Goal: Task Accomplishment & Management: Manage account settings

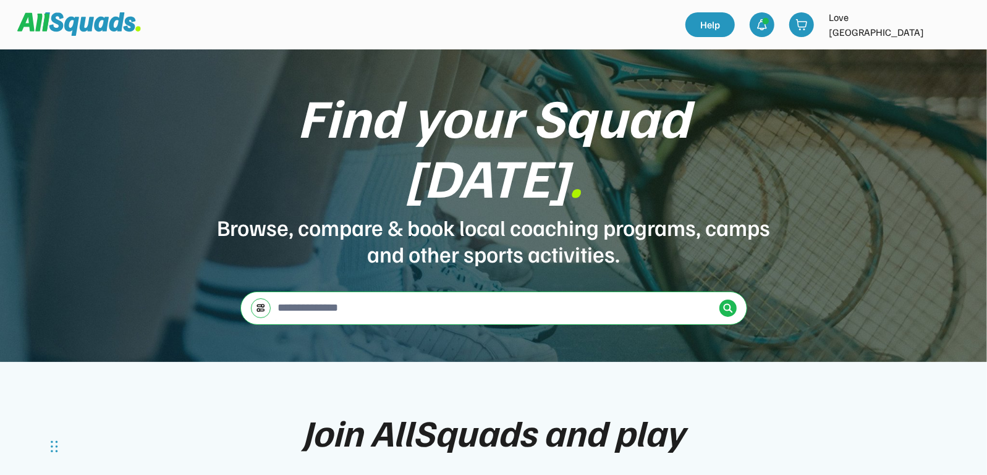
click at [961, 30] on img at bounding box center [960, 24] width 25 height 25
click at [943, 54] on link "Profile" at bounding box center [943, 54] width 73 height 25
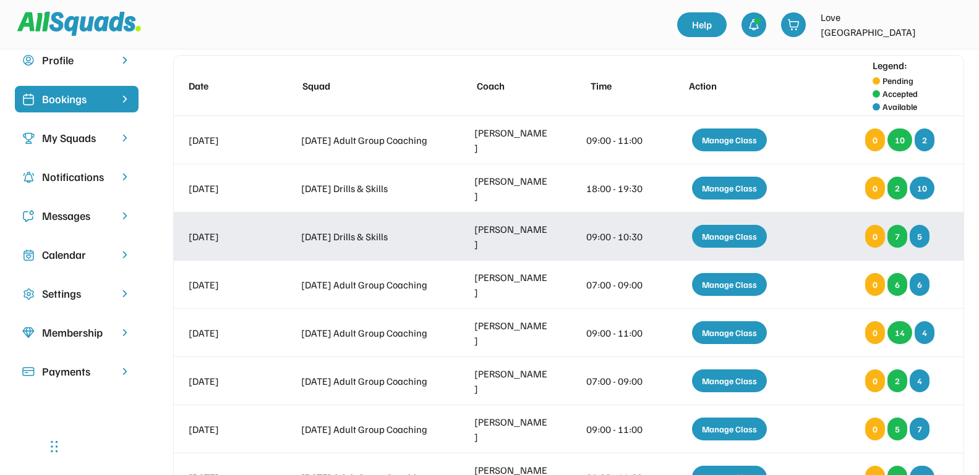
scroll to position [77, 0]
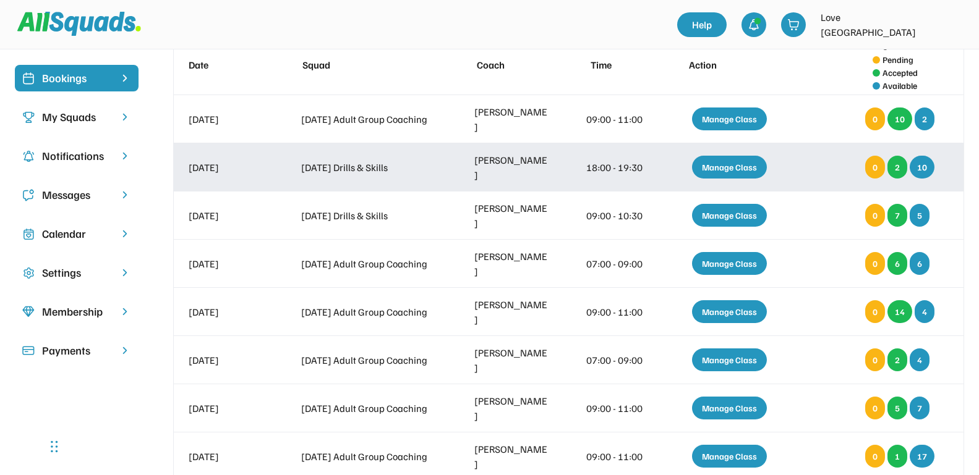
click at [751, 166] on div "Manage Class" at bounding box center [729, 167] width 75 height 23
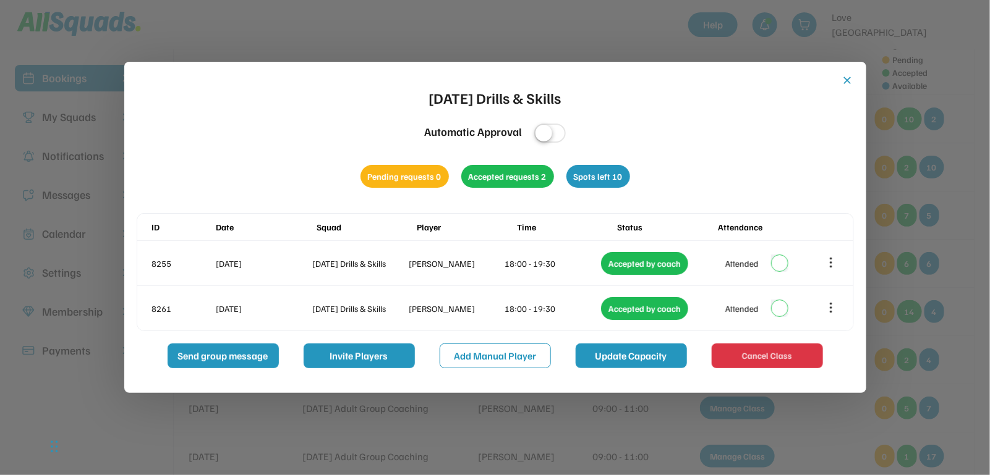
click at [608, 349] on button "Update Capacity" at bounding box center [631, 356] width 111 height 25
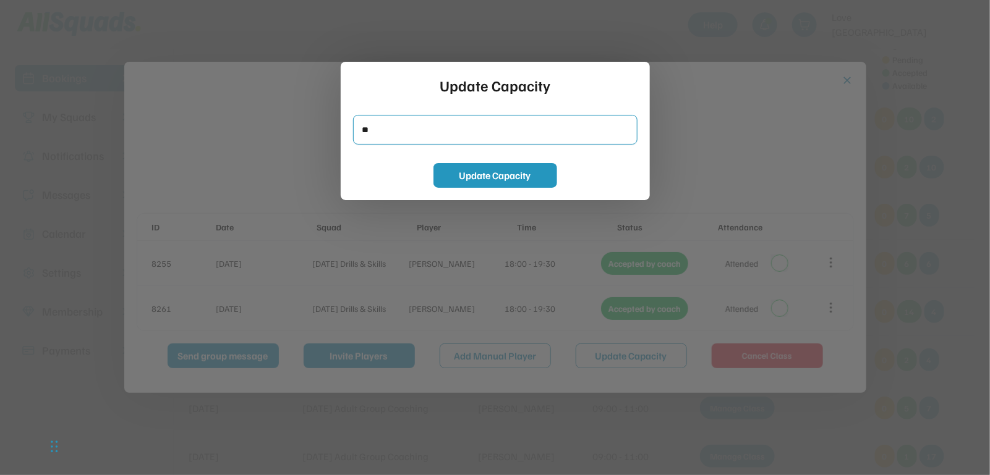
drag, startPoint x: 385, startPoint y: 134, endPoint x: 347, endPoint y: 136, distance: 37.8
click at [347, 136] on div "Update Capacity Update Capacity" at bounding box center [495, 131] width 309 height 138
type input "*"
click at [445, 176] on button "Update Capacity" at bounding box center [495, 175] width 124 height 25
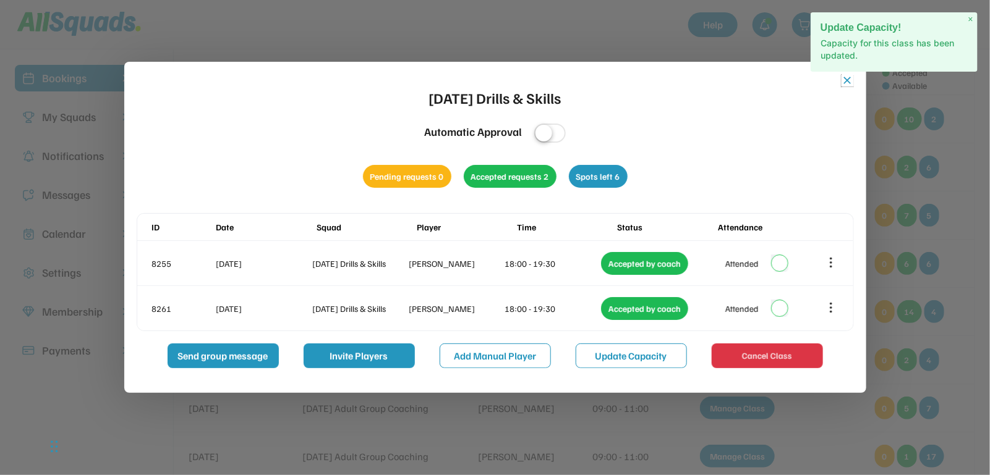
click at [848, 79] on button "close" at bounding box center [847, 80] width 12 height 12
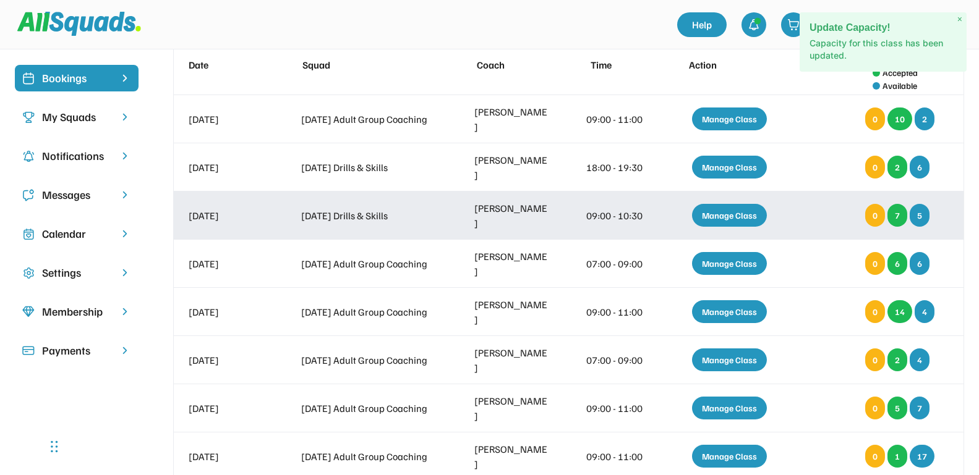
scroll to position [155, 0]
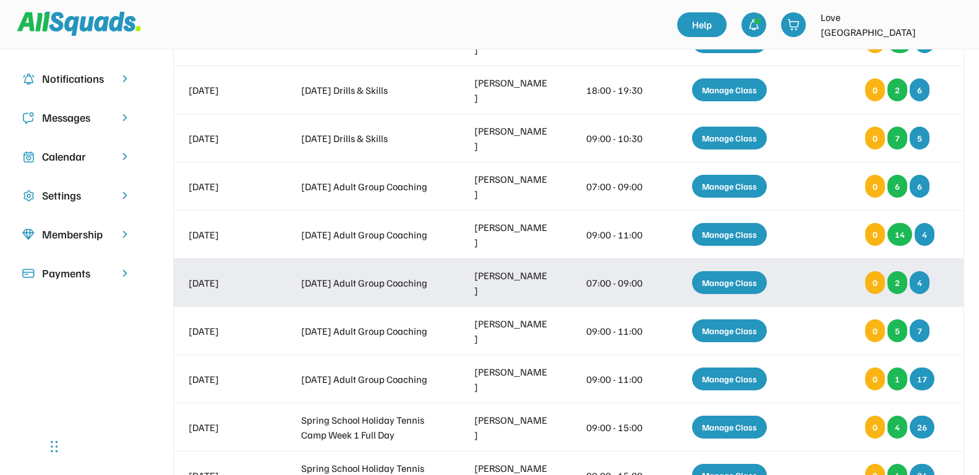
click at [702, 280] on div "Manage Class" at bounding box center [729, 282] width 75 height 23
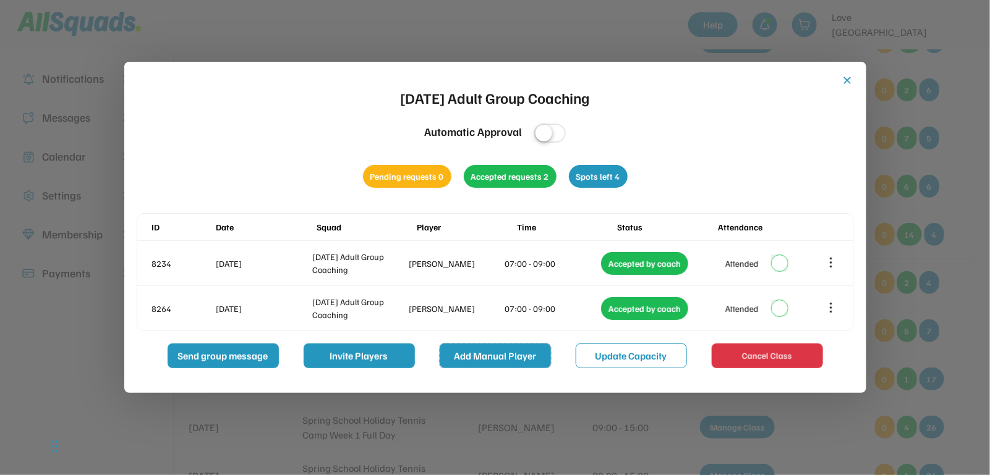
click at [496, 352] on button "Add Manual Player" at bounding box center [495, 356] width 111 height 25
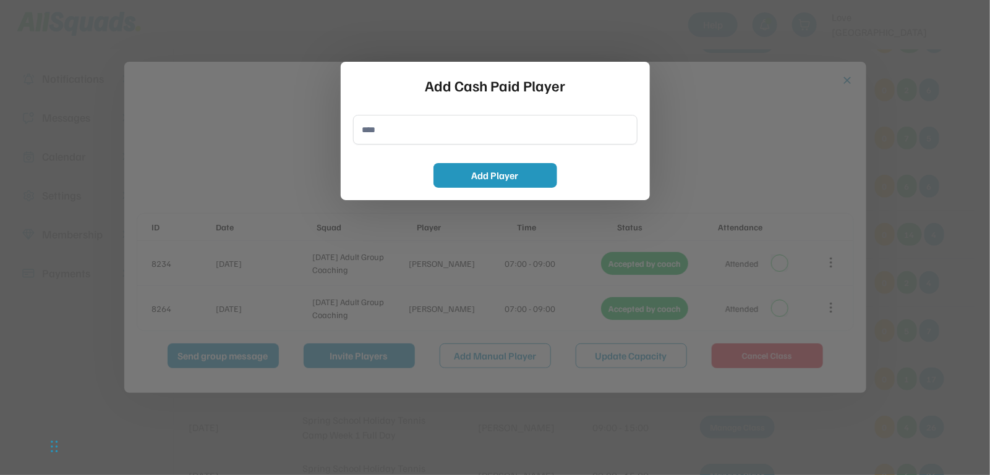
click at [386, 136] on input "input" at bounding box center [495, 130] width 284 height 30
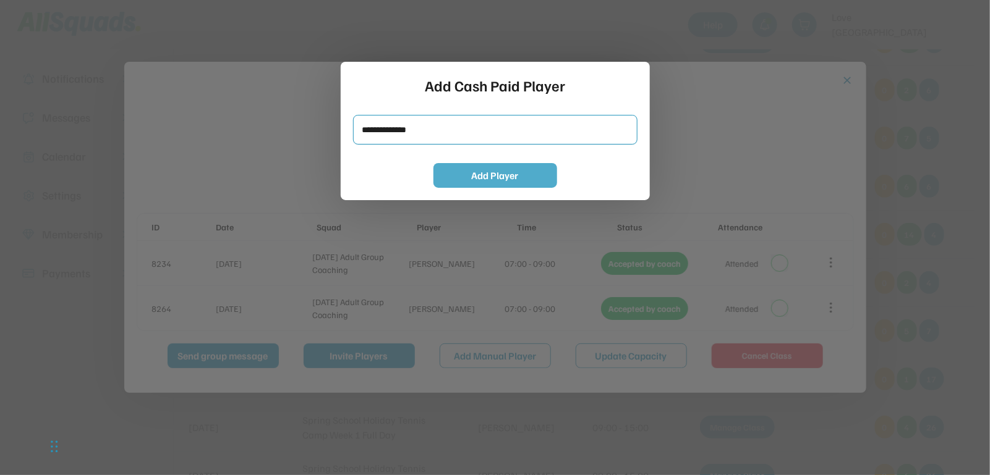
type input "**********"
click at [534, 176] on button "Add Player" at bounding box center [495, 175] width 124 height 25
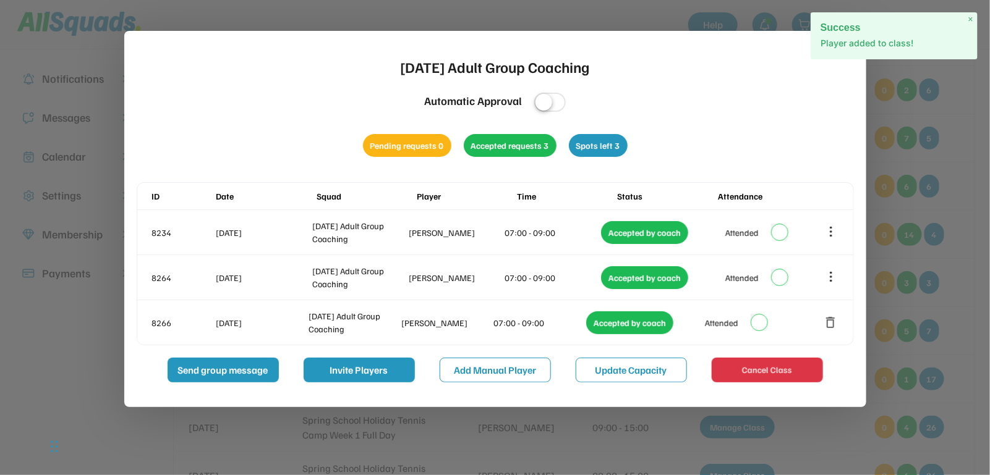
click at [971, 18] on span "×" at bounding box center [970, 19] width 5 height 11
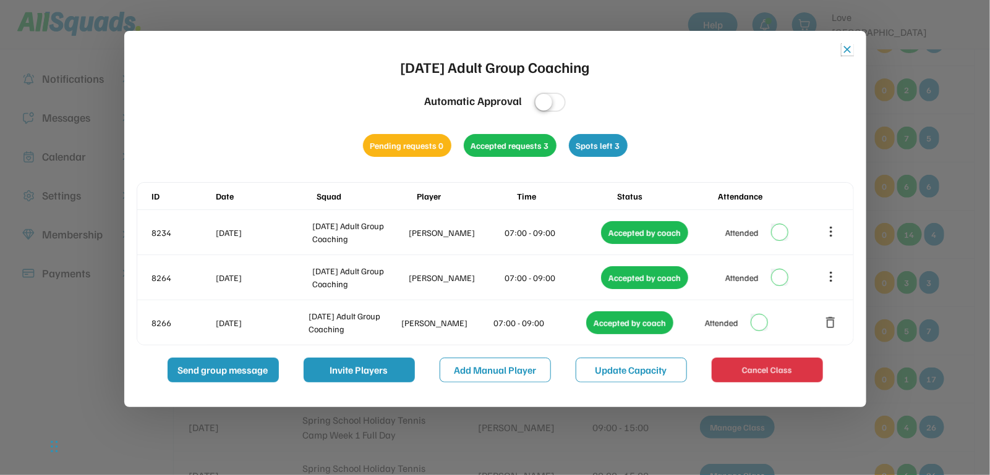
click at [851, 49] on button "close" at bounding box center [847, 49] width 12 height 12
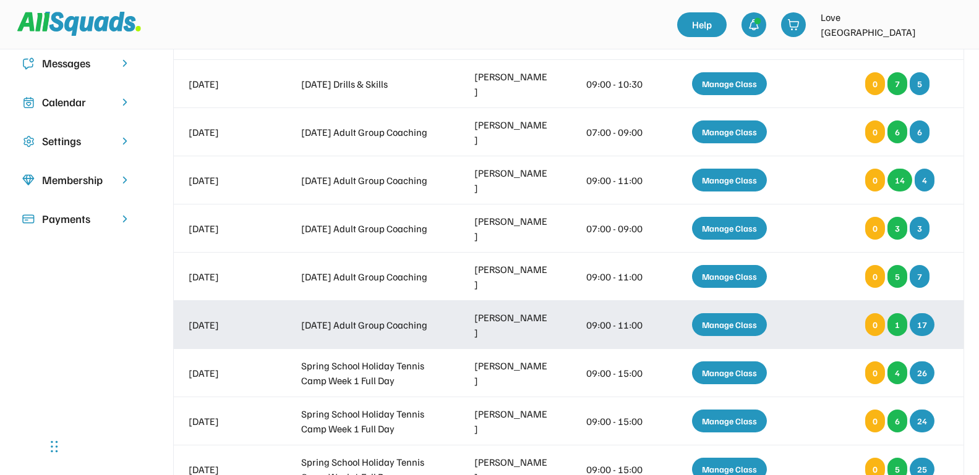
scroll to position [232, 0]
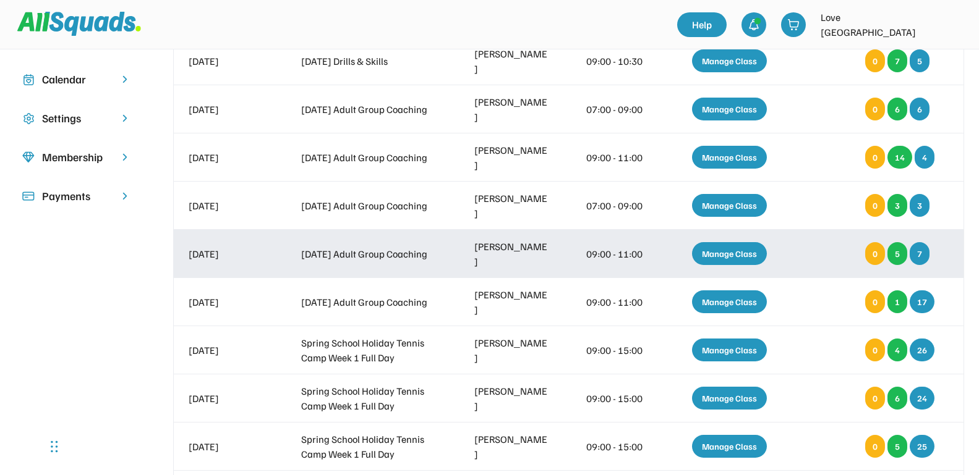
click at [724, 250] on div "Manage Class" at bounding box center [729, 253] width 75 height 23
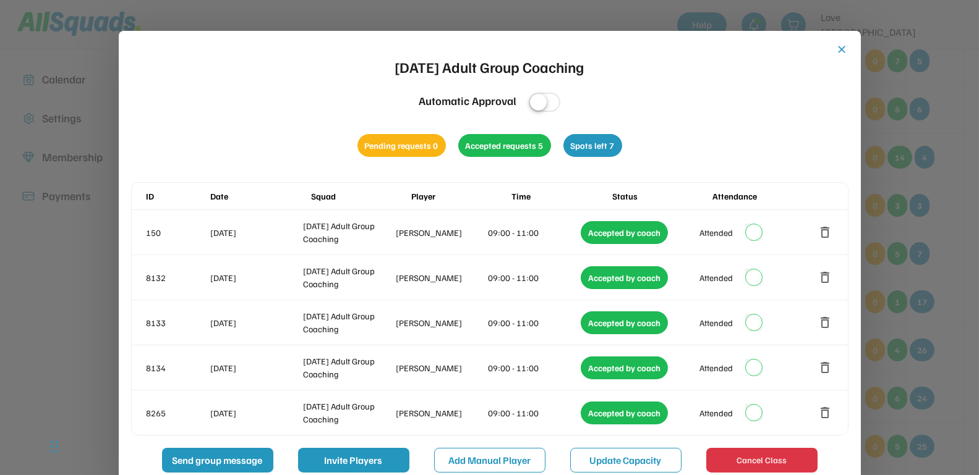
click at [841, 46] on button "close" at bounding box center [842, 49] width 12 height 12
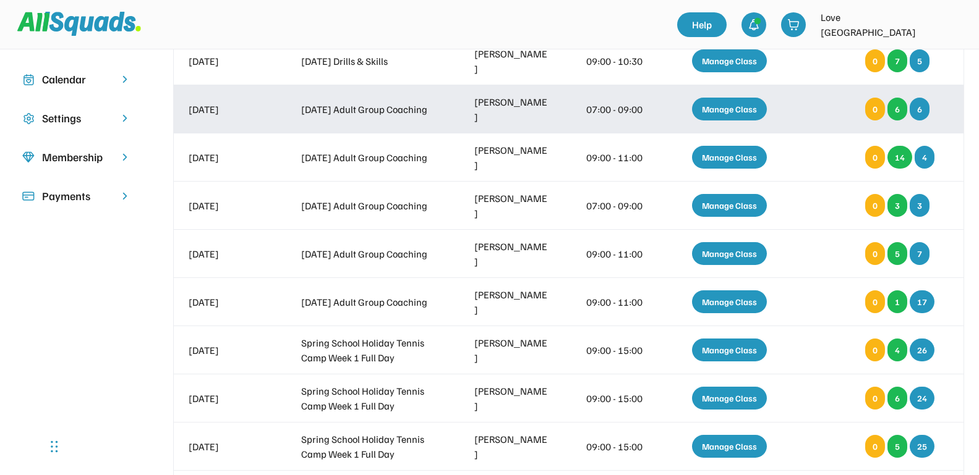
scroll to position [0, 0]
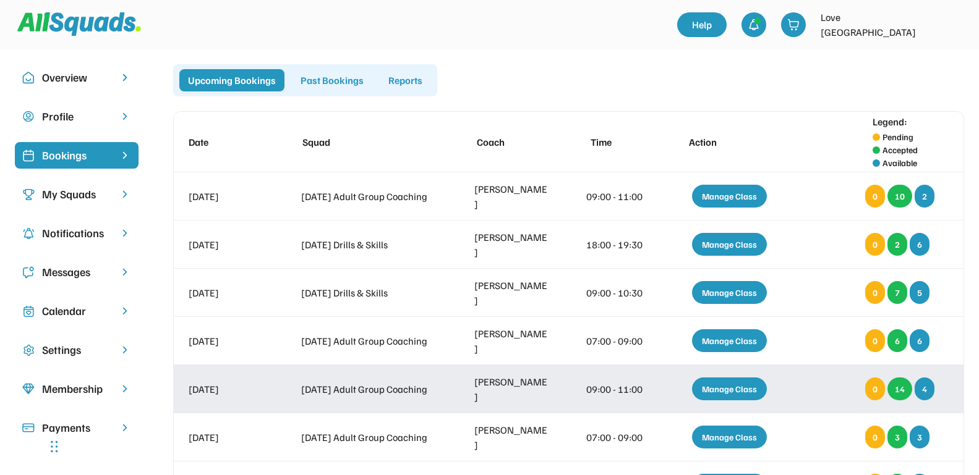
click at [744, 385] on div "Manage Class" at bounding box center [729, 389] width 75 height 23
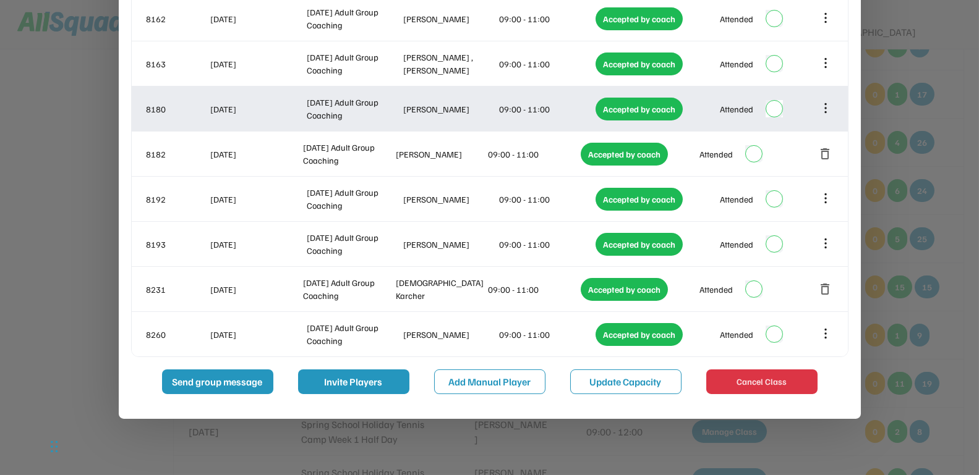
scroll to position [464, 0]
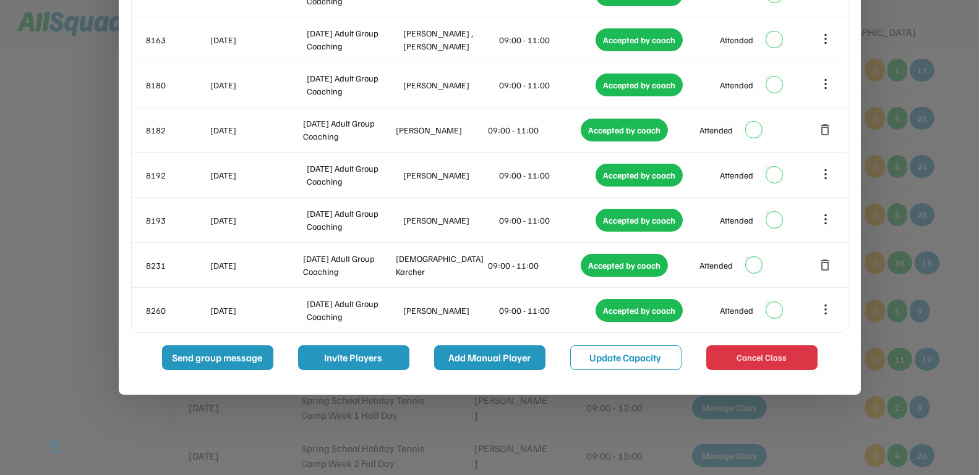
click at [503, 362] on button "Add Manual Player" at bounding box center [489, 358] width 111 height 25
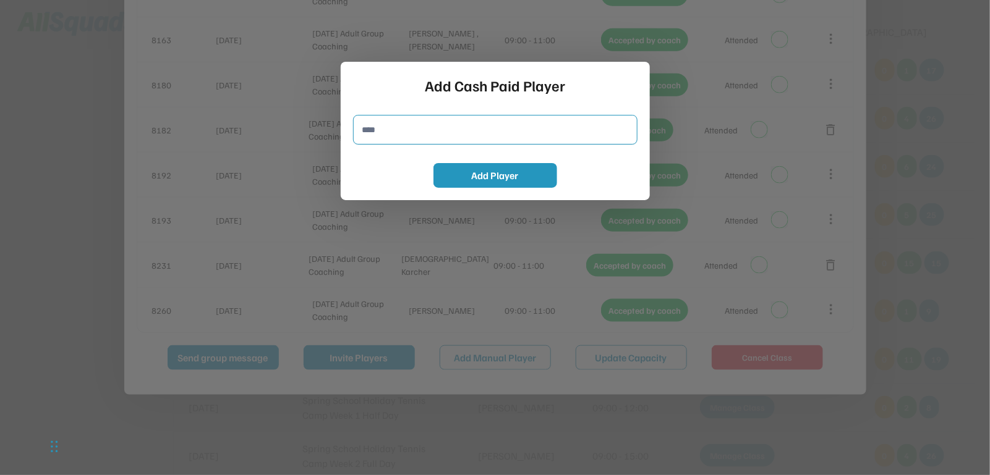
click at [441, 137] on input "input" at bounding box center [495, 130] width 284 height 30
type input "**********"
click at [470, 175] on button "Add Player" at bounding box center [495, 175] width 124 height 25
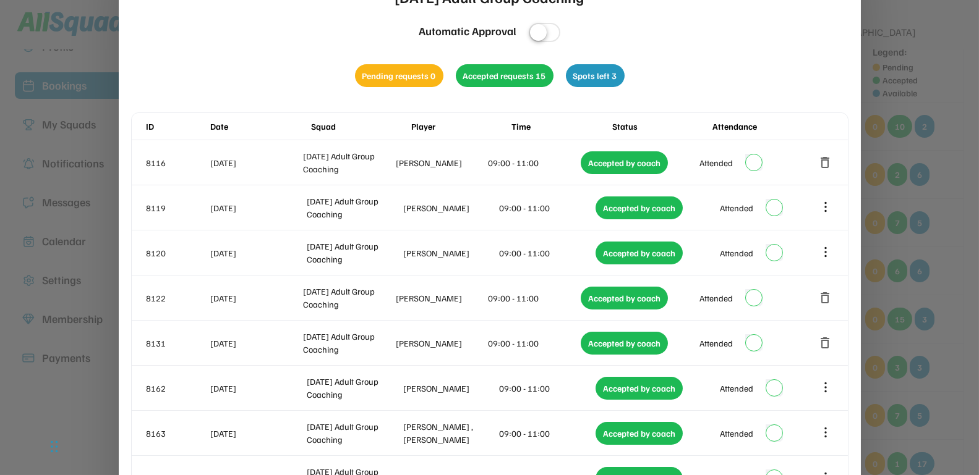
scroll to position [0, 0]
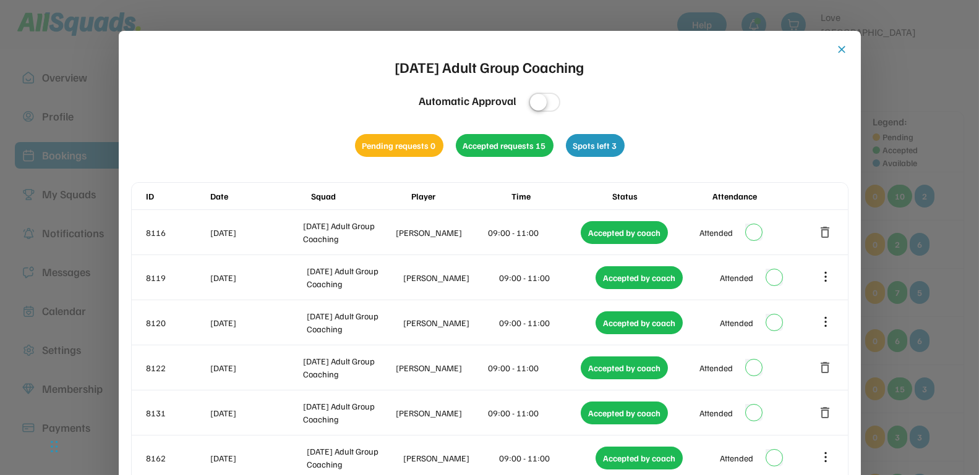
drag, startPoint x: 845, startPoint y: 48, endPoint x: 828, endPoint y: 67, distance: 25.8
click at [845, 47] on button "close" at bounding box center [842, 49] width 12 height 12
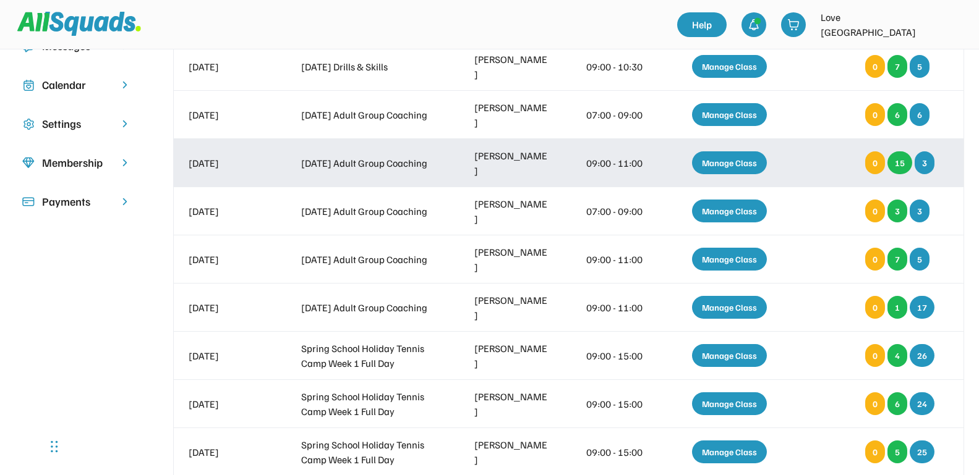
scroll to position [309, 0]
